Goal: Task Accomplishment & Management: Manage account settings

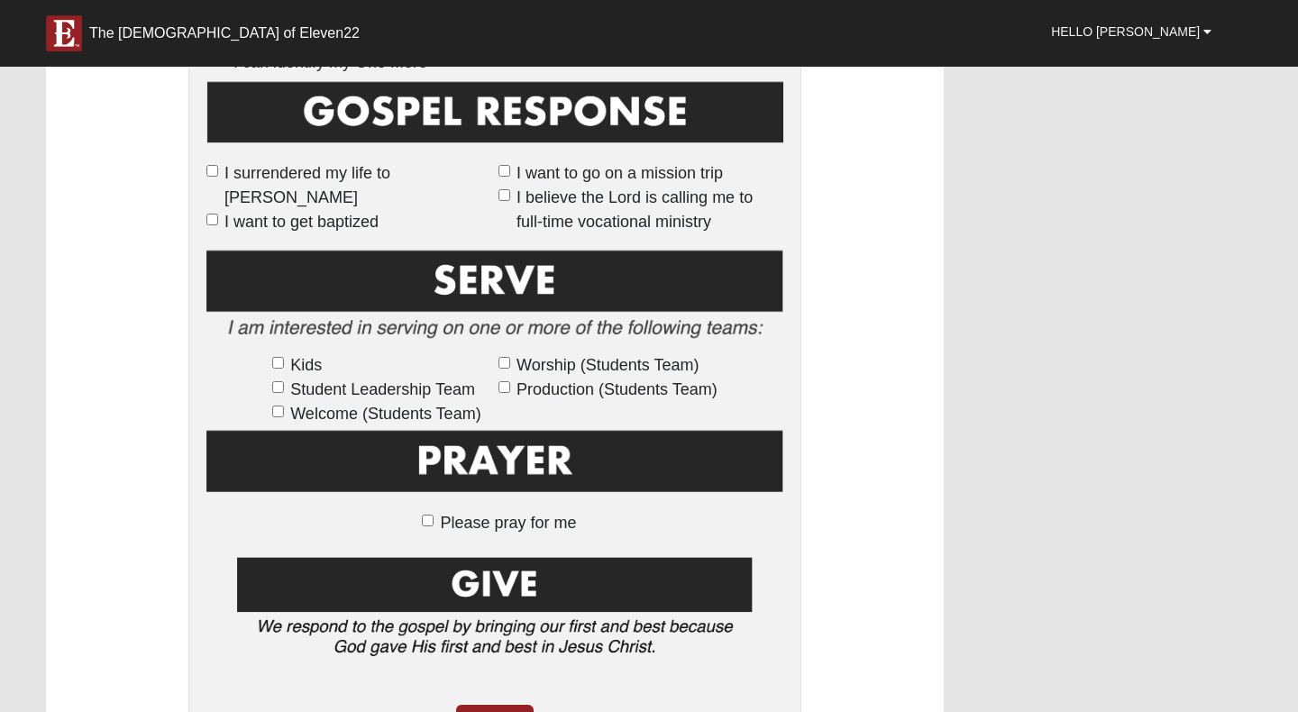
scroll to position [1013, 0]
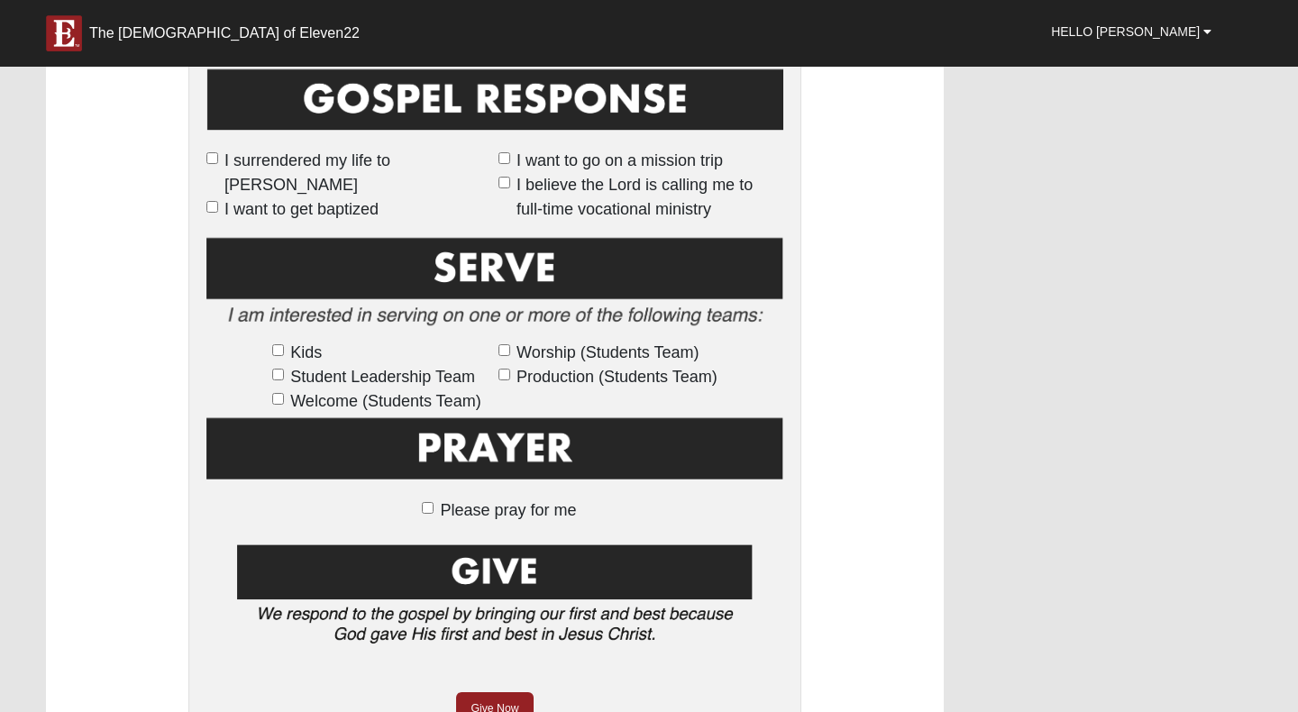
click at [431, 506] on input "Please pray for me" at bounding box center [428, 508] width 12 height 12
checkbox input "true"
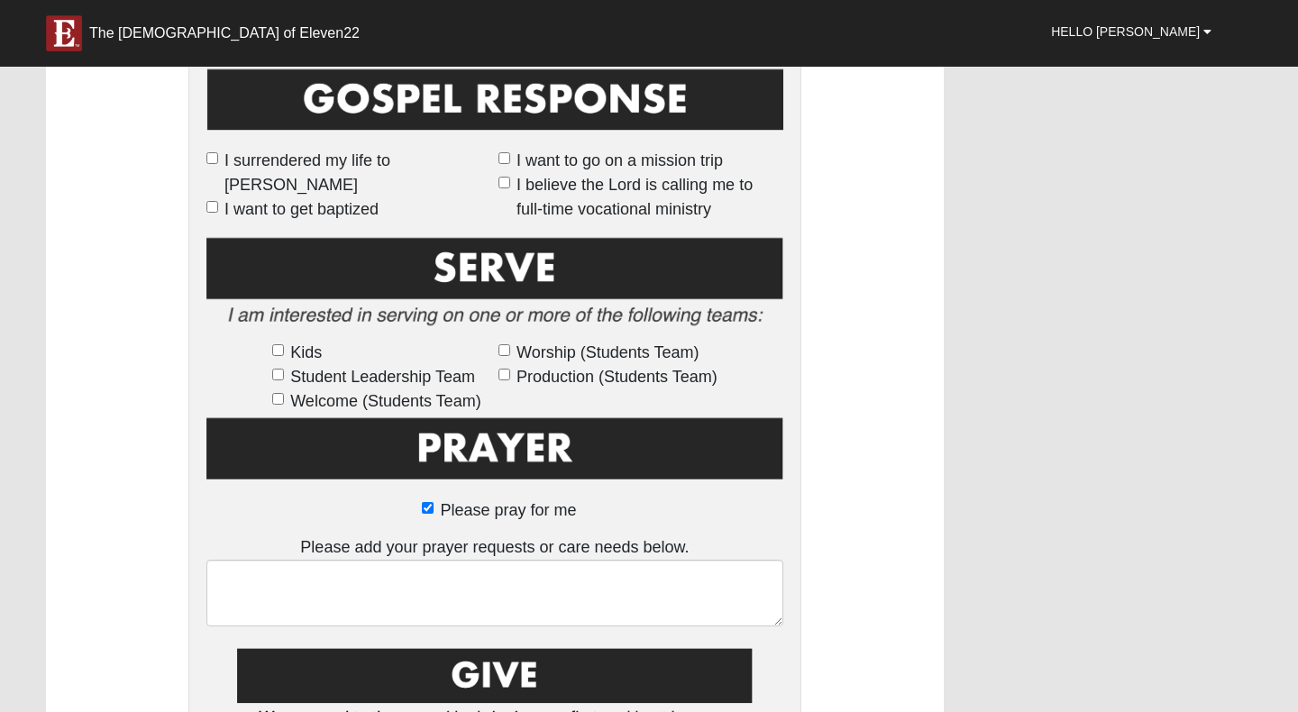
click at [423, 510] on input "Please pray for me" at bounding box center [428, 508] width 12 height 12
checkbox input "false"
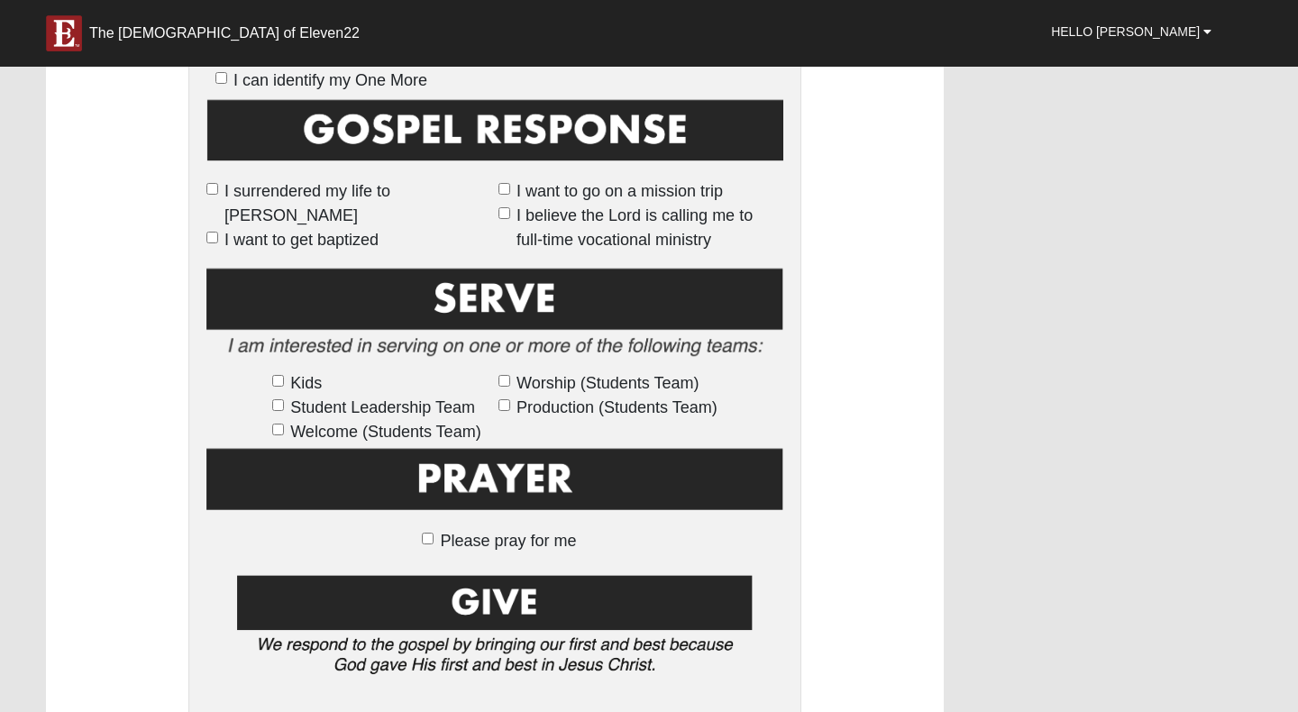
scroll to position [986, 0]
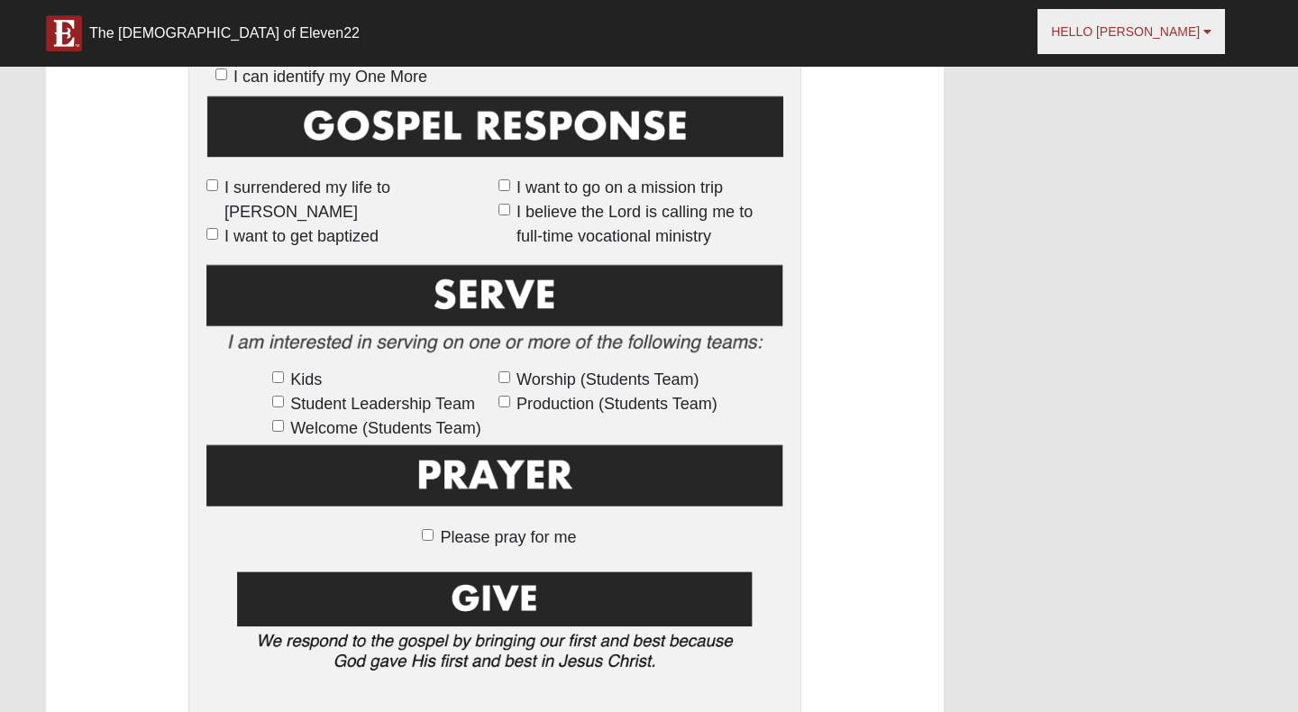
click at [1133, 33] on span "Hello Jennifer" at bounding box center [1125, 31] width 149 height 14
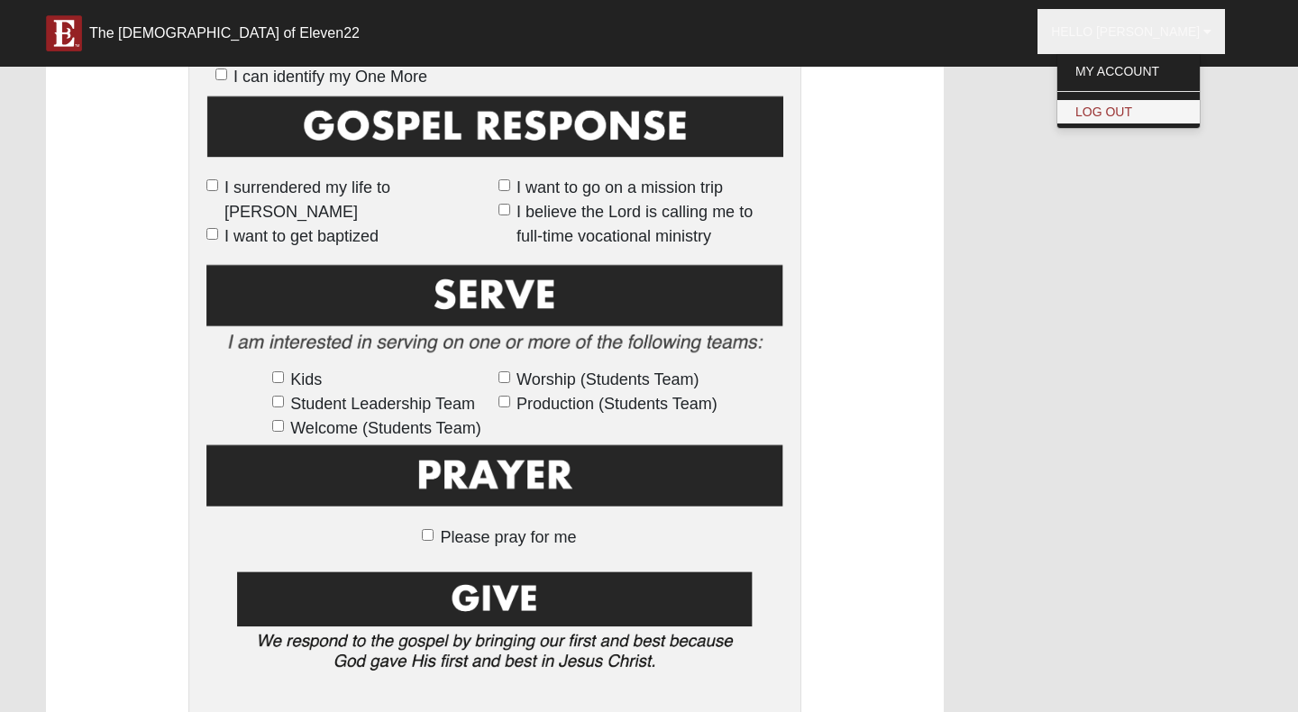
click at [1134, 106] on link "Log Out" at bounding box center [1128, 111] width 142 height 23
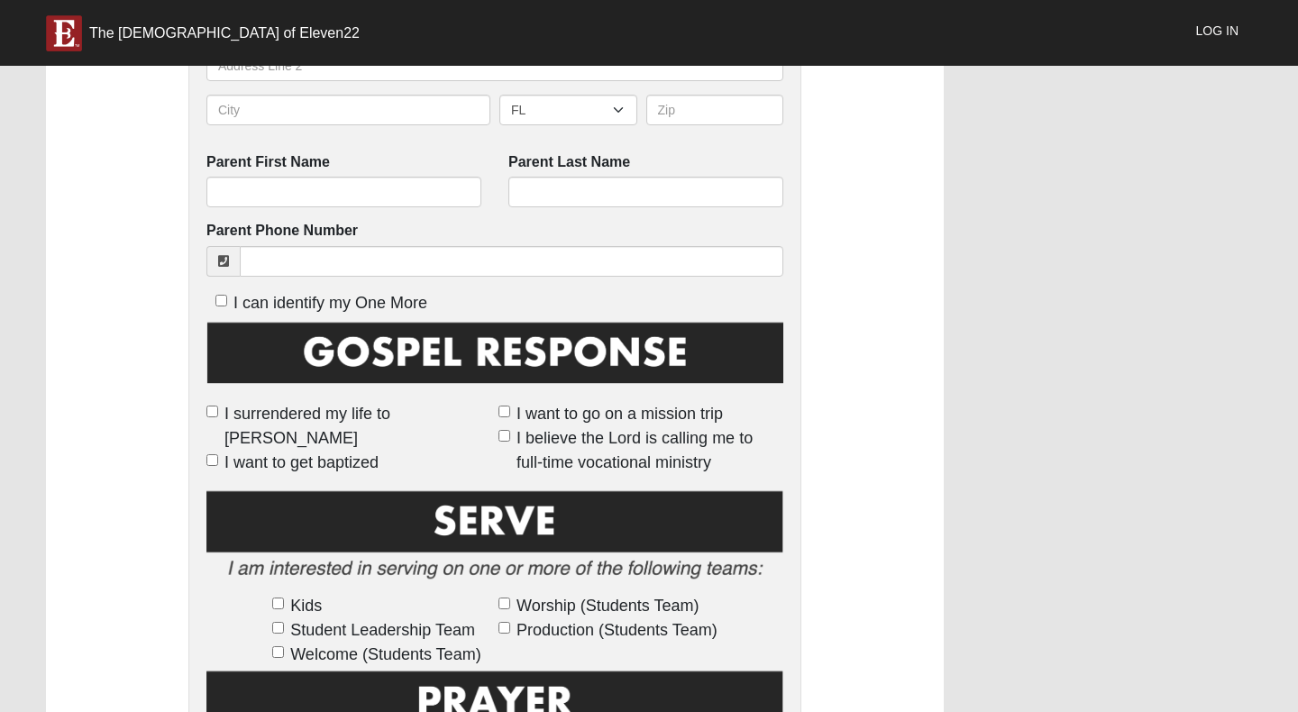
scroll to position [761, 0]
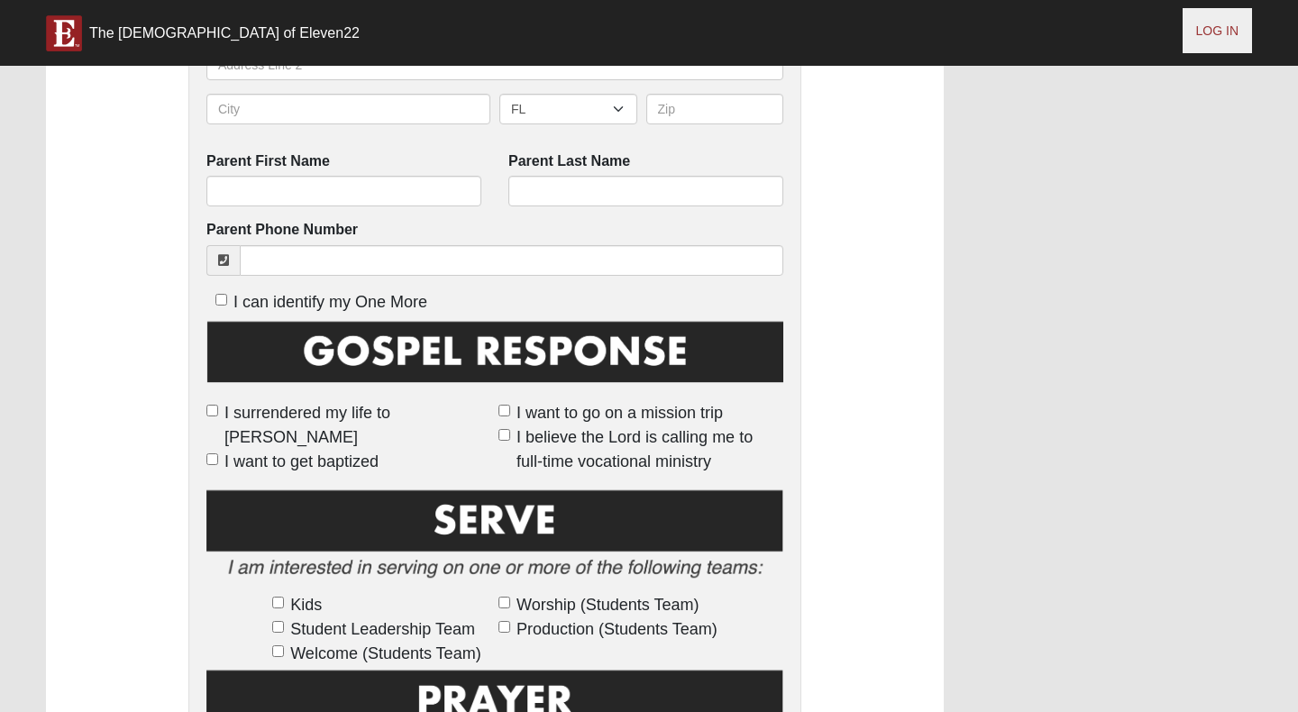
click at [1204, 41] on link "Log In" at bounding box center [1216, 30] width 69 height 45
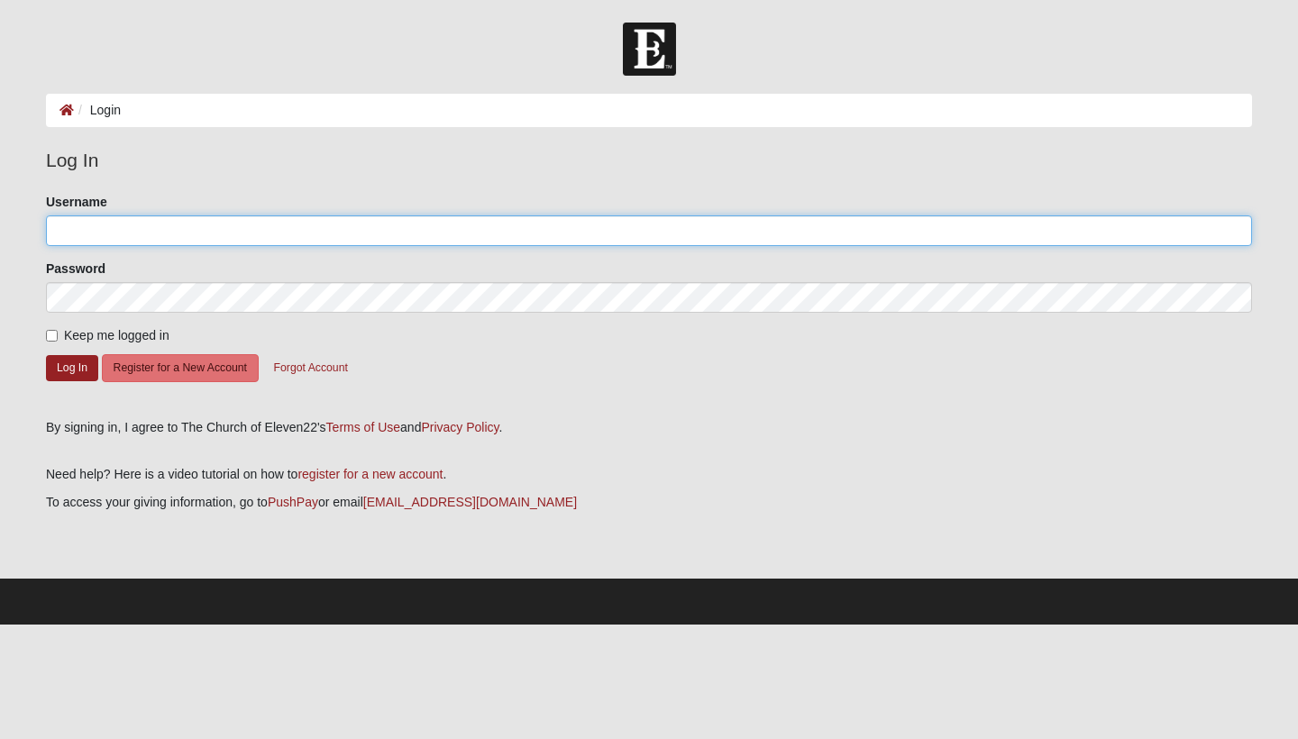
type input "emmaroserobertson@yahoo.com"
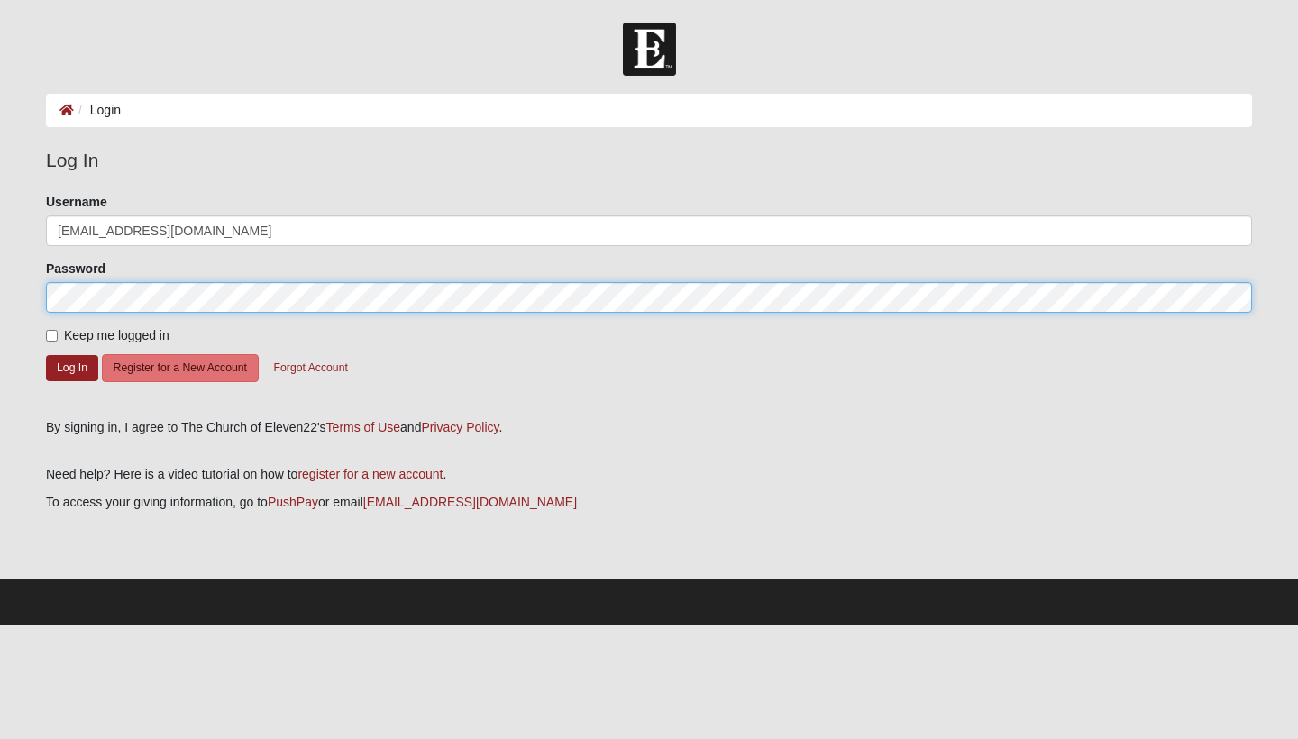
click at [72, 367] on button "Log In" at bounding box center [72, 368] width 52 height 26
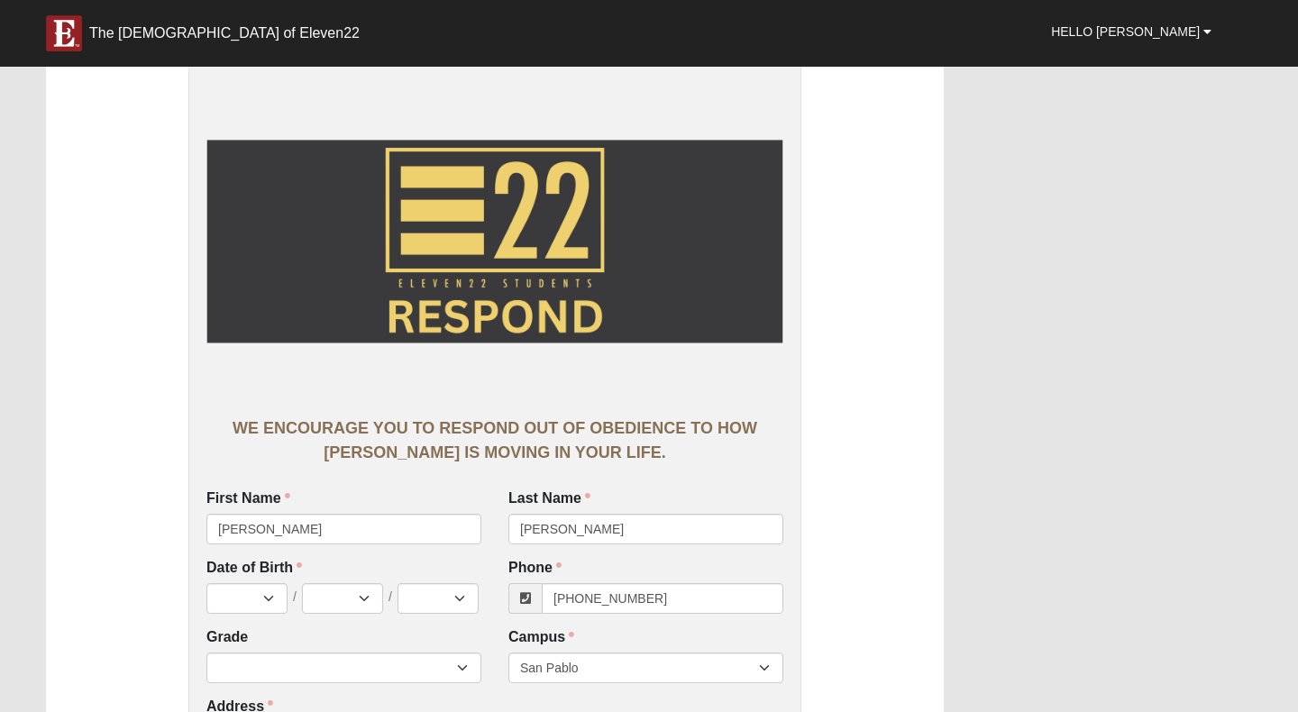
click at [183, 41] on div "The [DEMOGRAPHIC_DATA] of Eleven22" at bounding box center [224, 33] width 270 height 18
